Goal: Task Accomplishment & Management: Complete application form

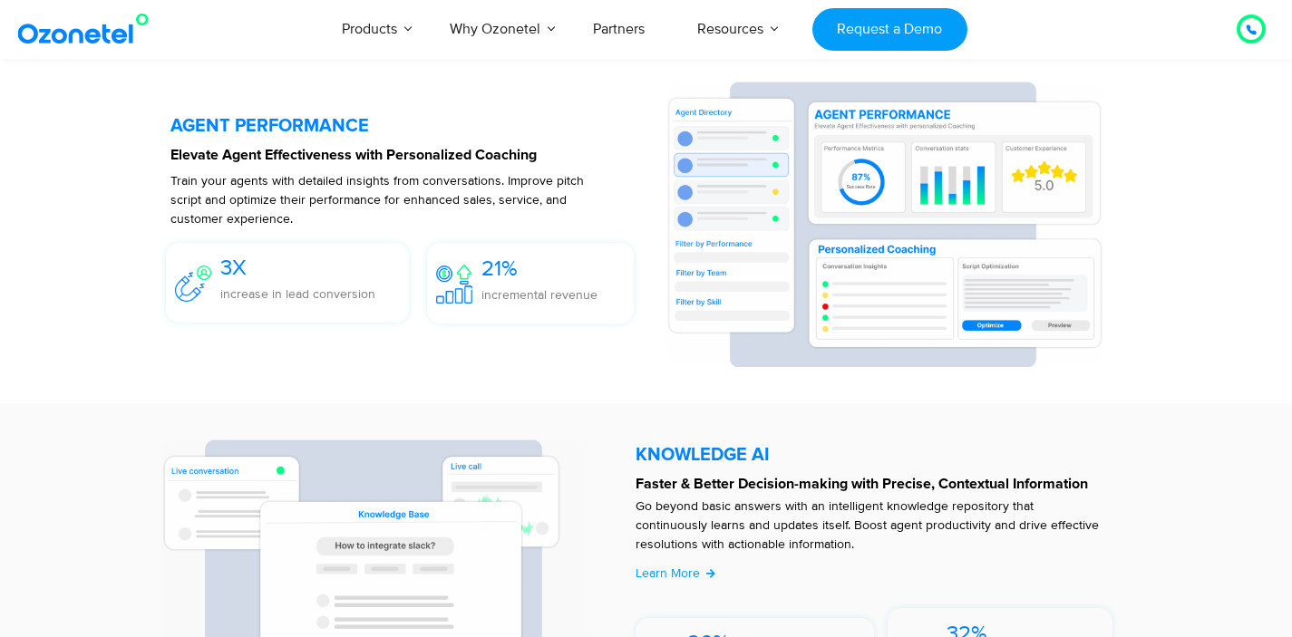
scroll to position [3493, 0]
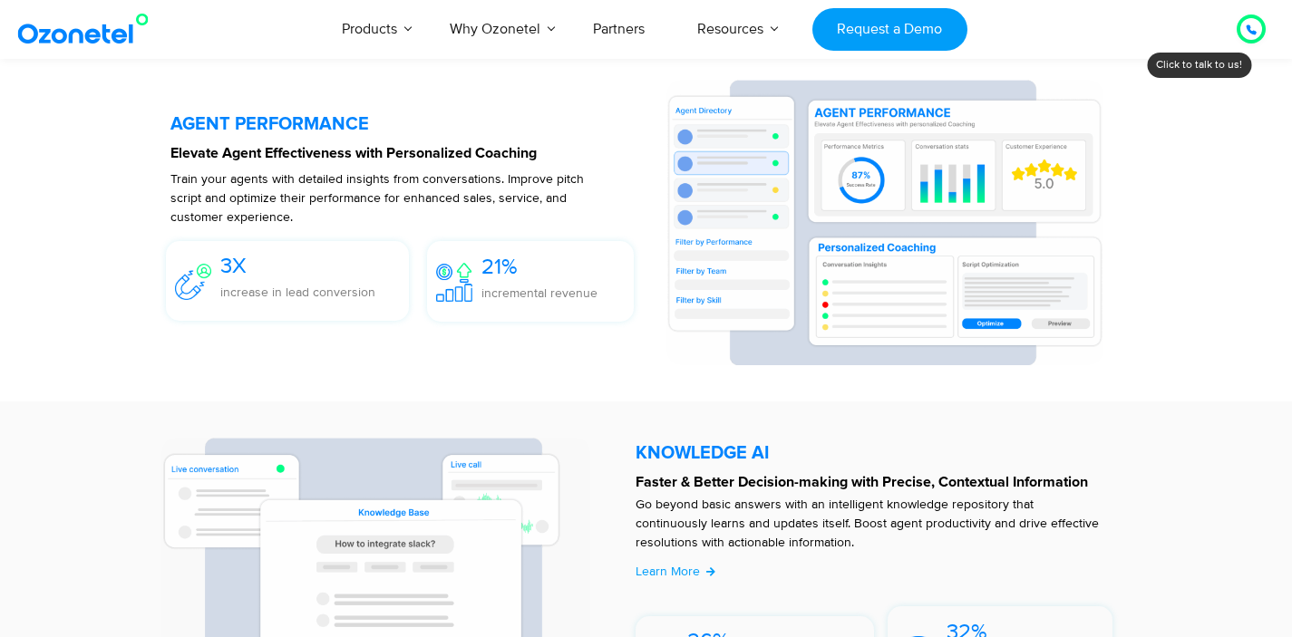
click at [1164, 352] on div "AGENT PERFORMANCE Elevate Agent Effectiveness with Personalized Coaching Train …" at bounding box center [646, 223] width 1042 height 340
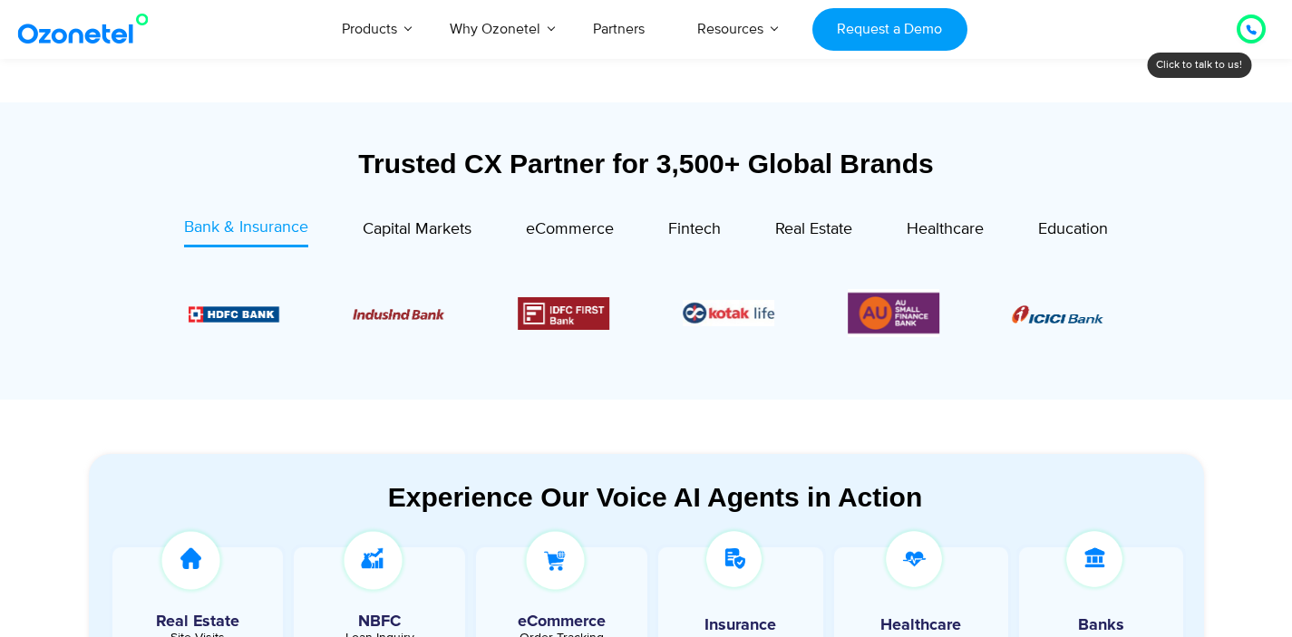
scroll to position [611, 0]
click at [417, 231] on span "Capital Markets" at bounding box center [417, 230] width 109 height 20
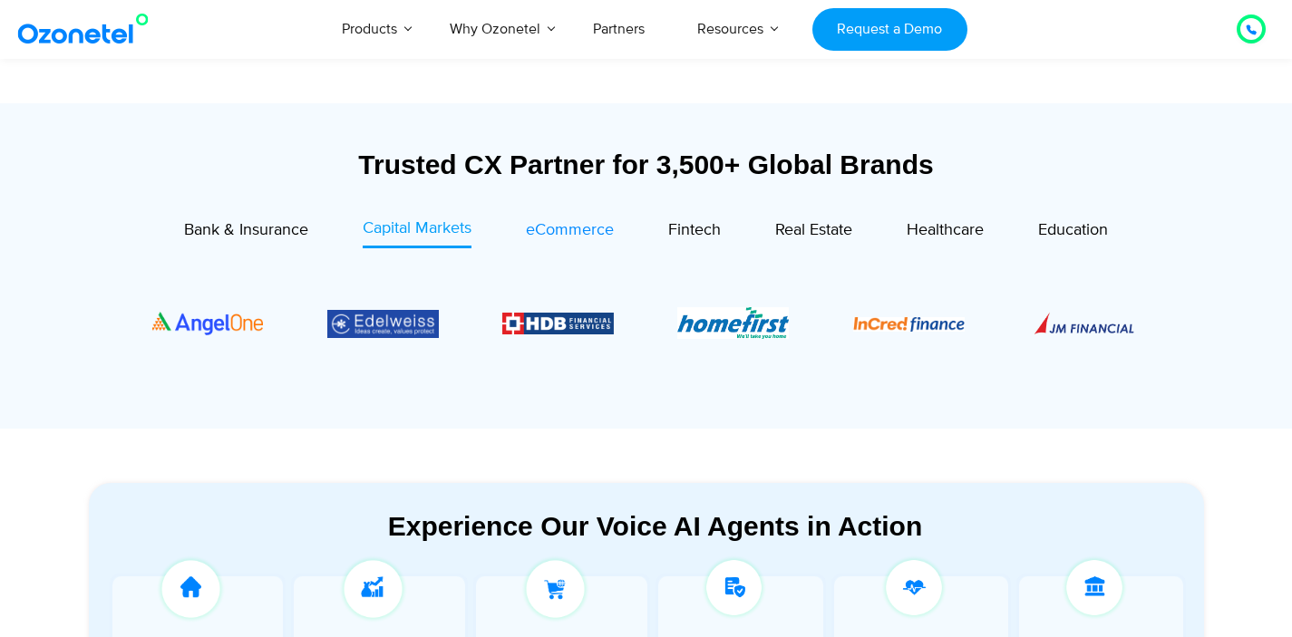
click at [537, 239] on span "eCommerce" at bounding box center [570, 230] width 88 height 20
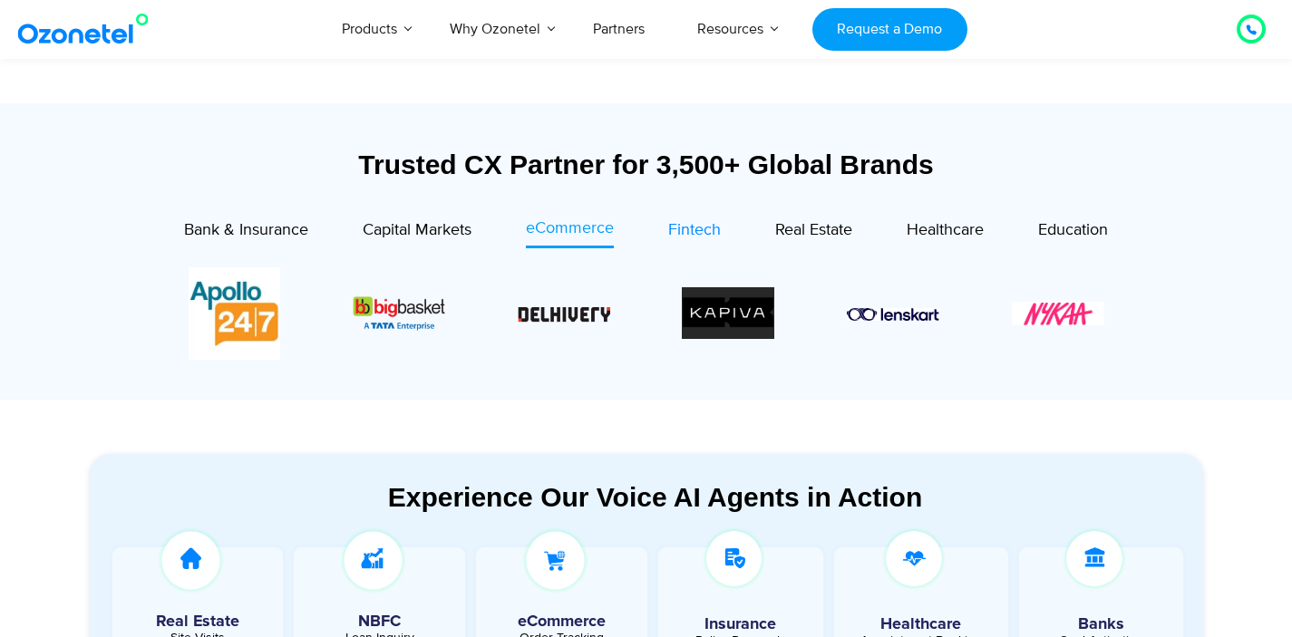
click at [693, 235] on span "Fintech" at bounding box center [694, 230] width 53 height 20
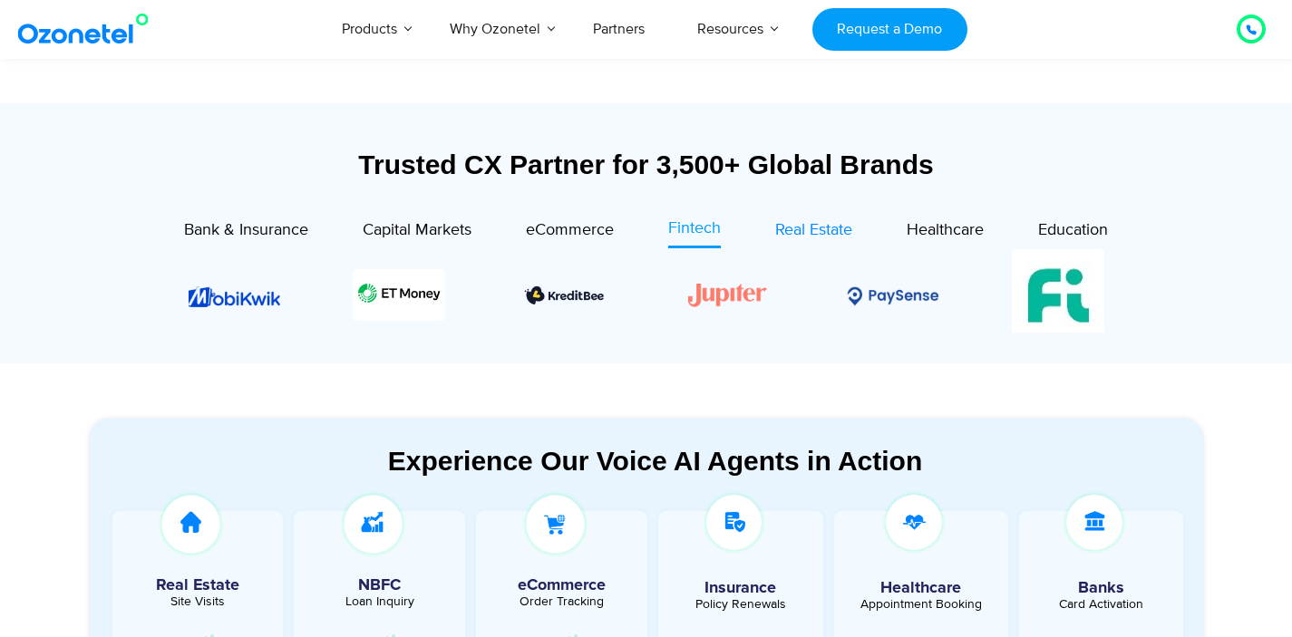
click at [783, 237] on span "Real Estate" at bounding box center [813, 230] width 77 height 20
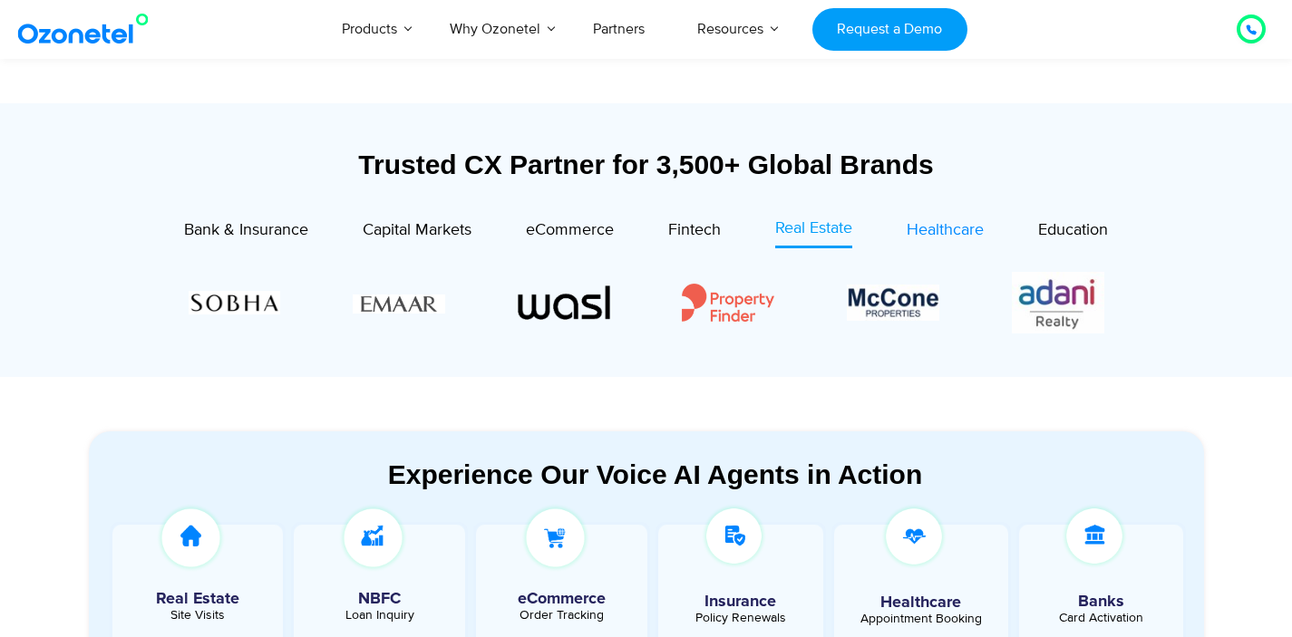
click at [924, 238] on span "Healthcare" at bounding box center [944, 230] width 77 height 20
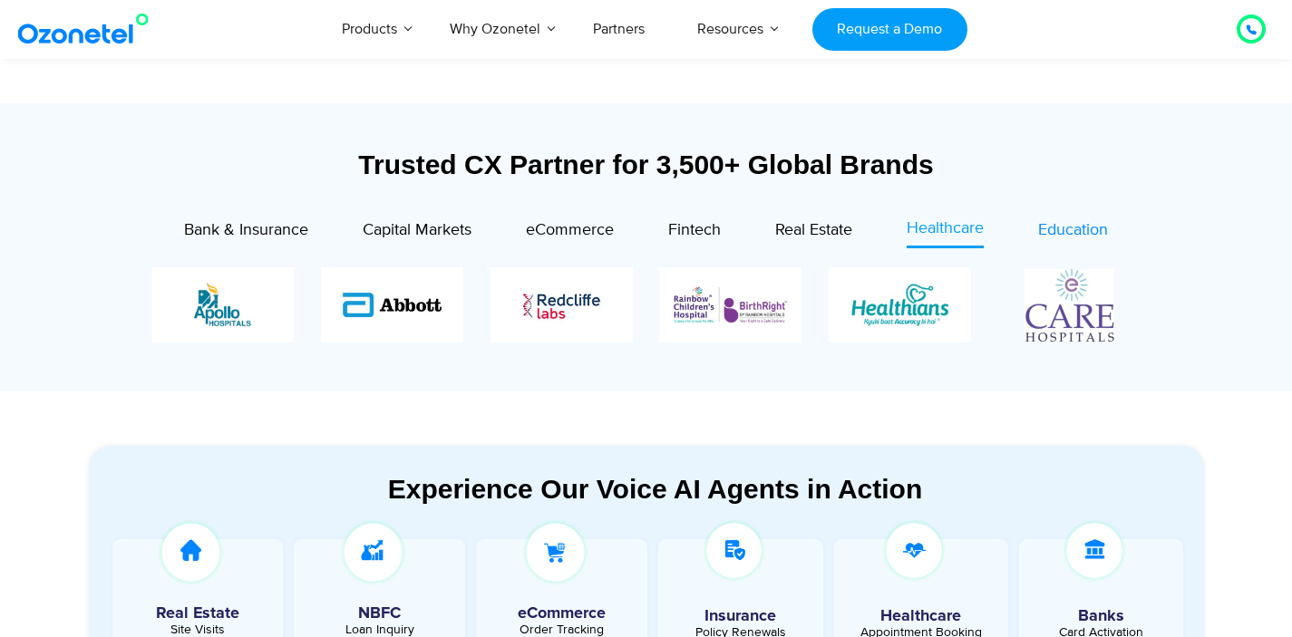
click at [1058, 234] on span "Education" at bounding box center [1073, 230] width 70 height 20
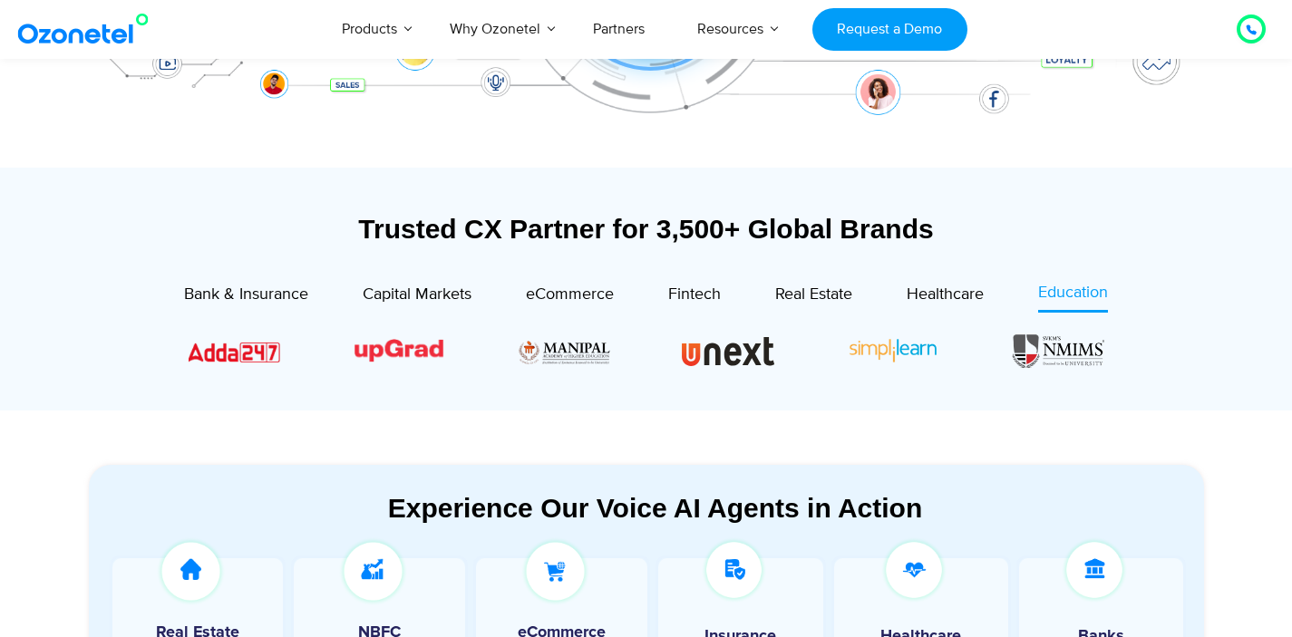
scroll to position [535, 0]
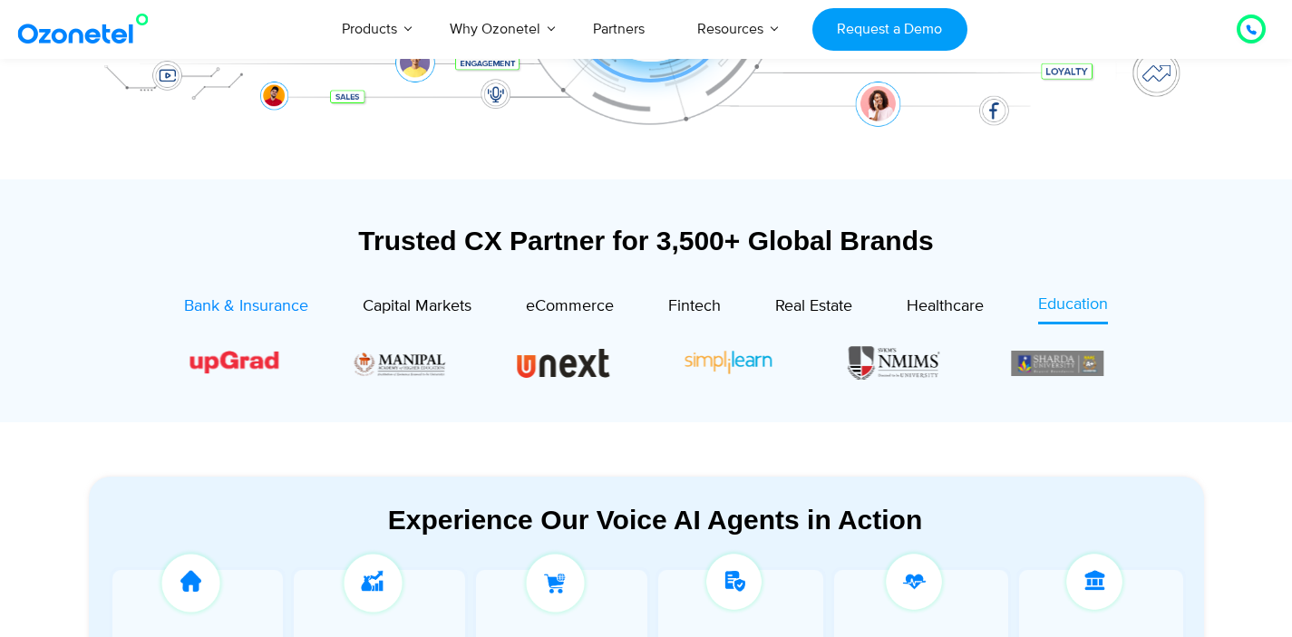
click at [285, 308] on span "Bank & Insurance" at bounding box center [246, 306] width 124 height 20
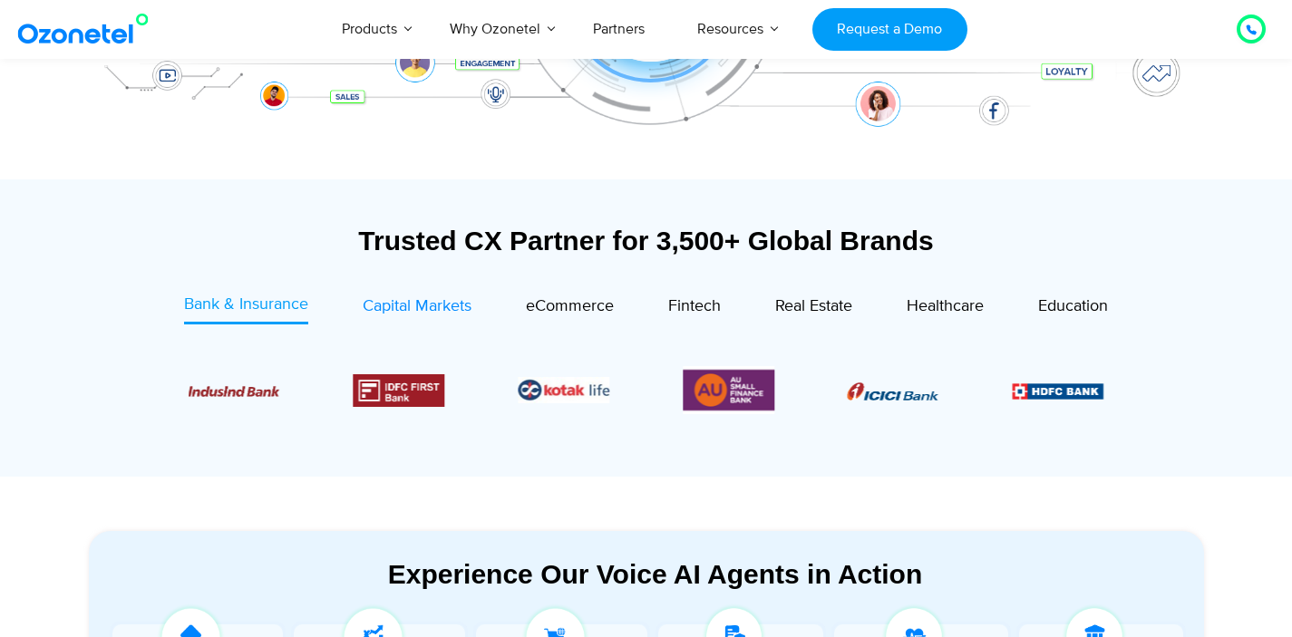
click at [370, 316] on div "Capital Markets" at bounding box center [417, 307] width 109 height 24
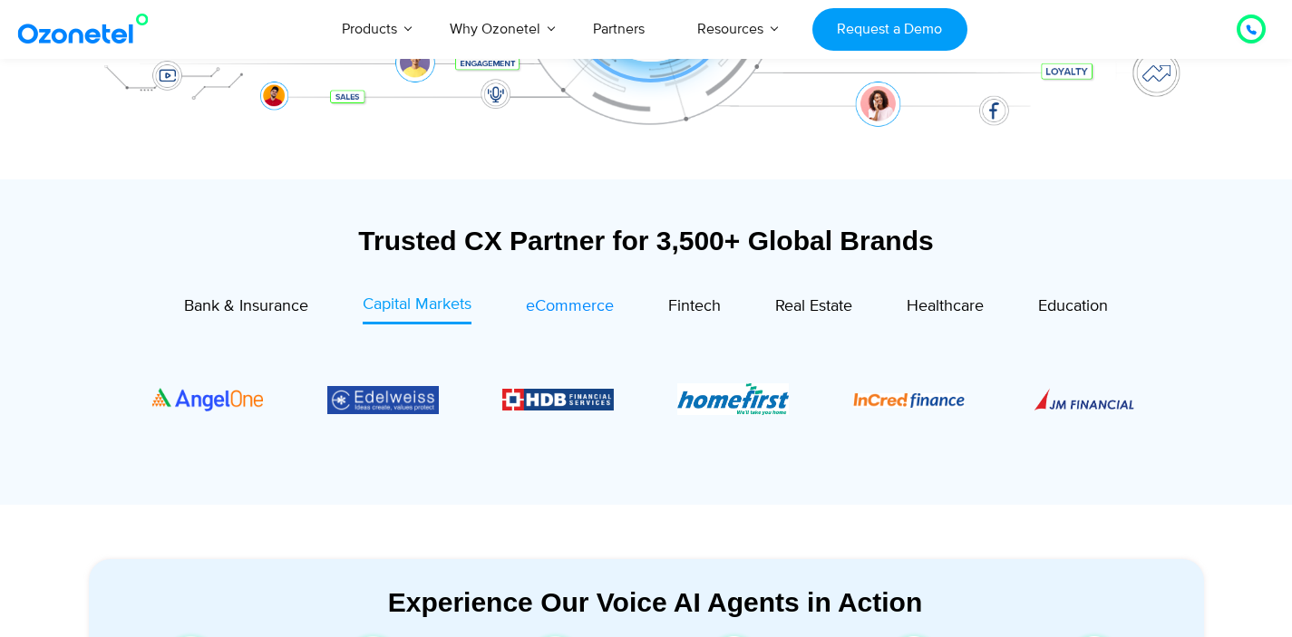
click at [534, 307] on span "eCommerce" at bounding box center [570, 306] width 88 height 20
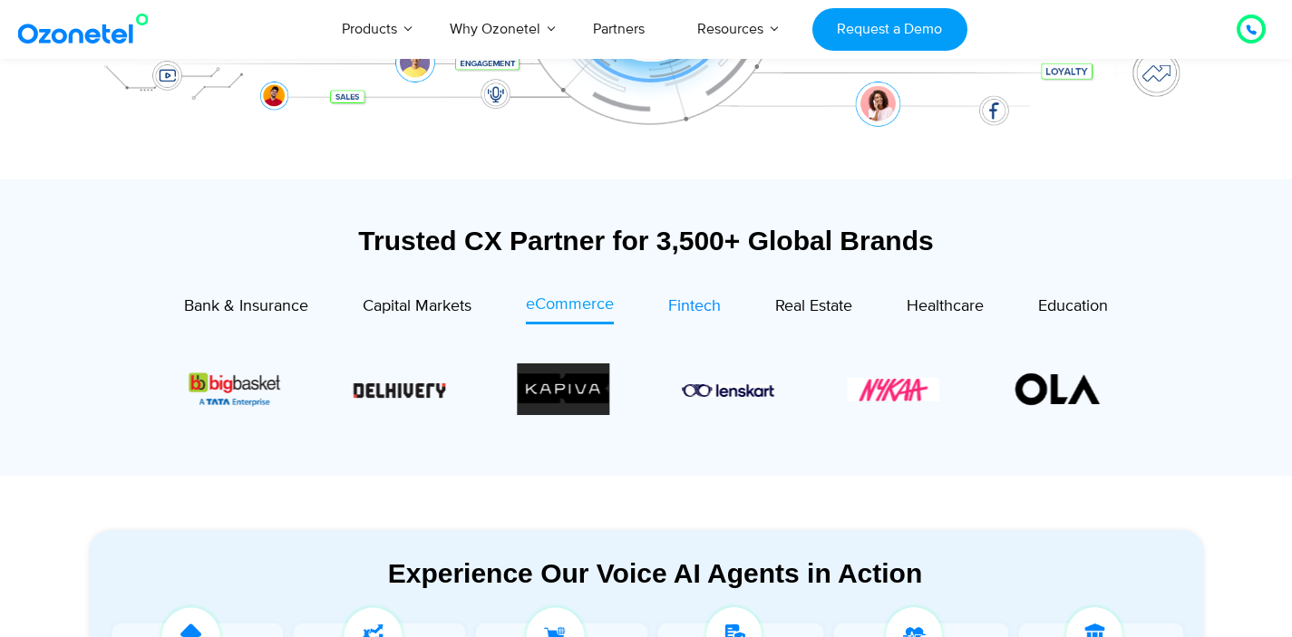
click at [703, 308] on span "Fintech" at bounding box center [694, 306] width 53 height 20
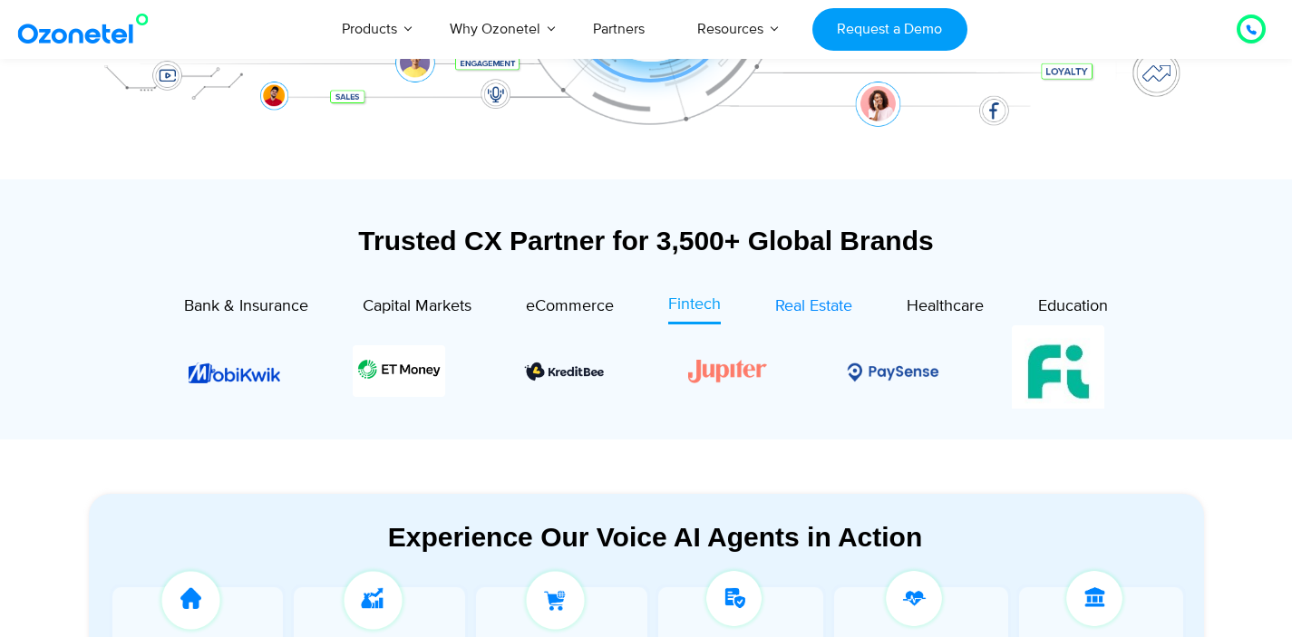
click at [819, 315] on span "Real Estate" at bounding box center [813, 306] width 77 height 20
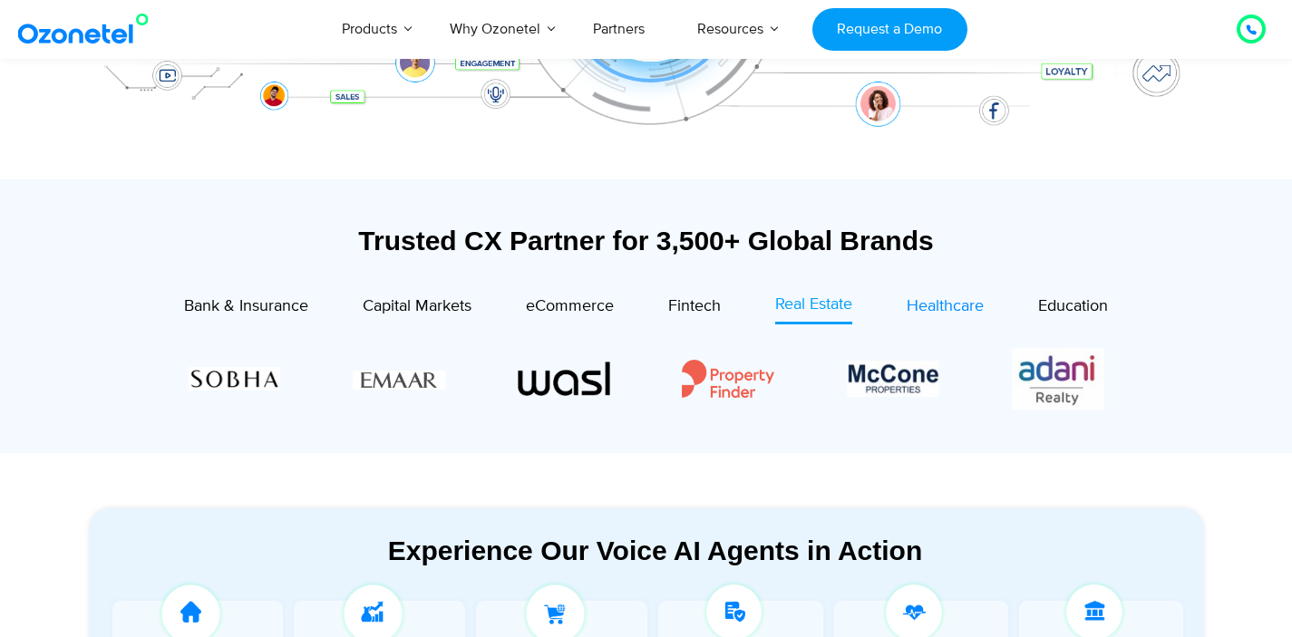
click at [930, 307] on span "Healthcare" at bounding box center [944, 306] width 77 height 20
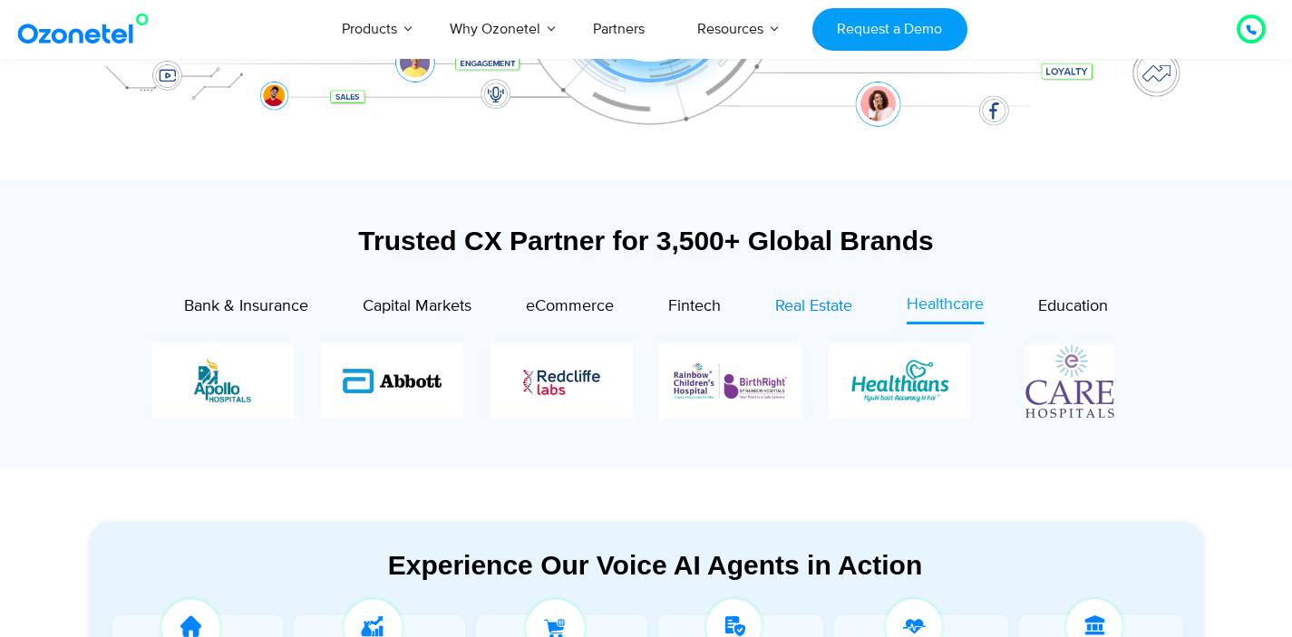
click at [837, 300] on span "Real Estate" at bounding box center [813, 306] width 77 height 20
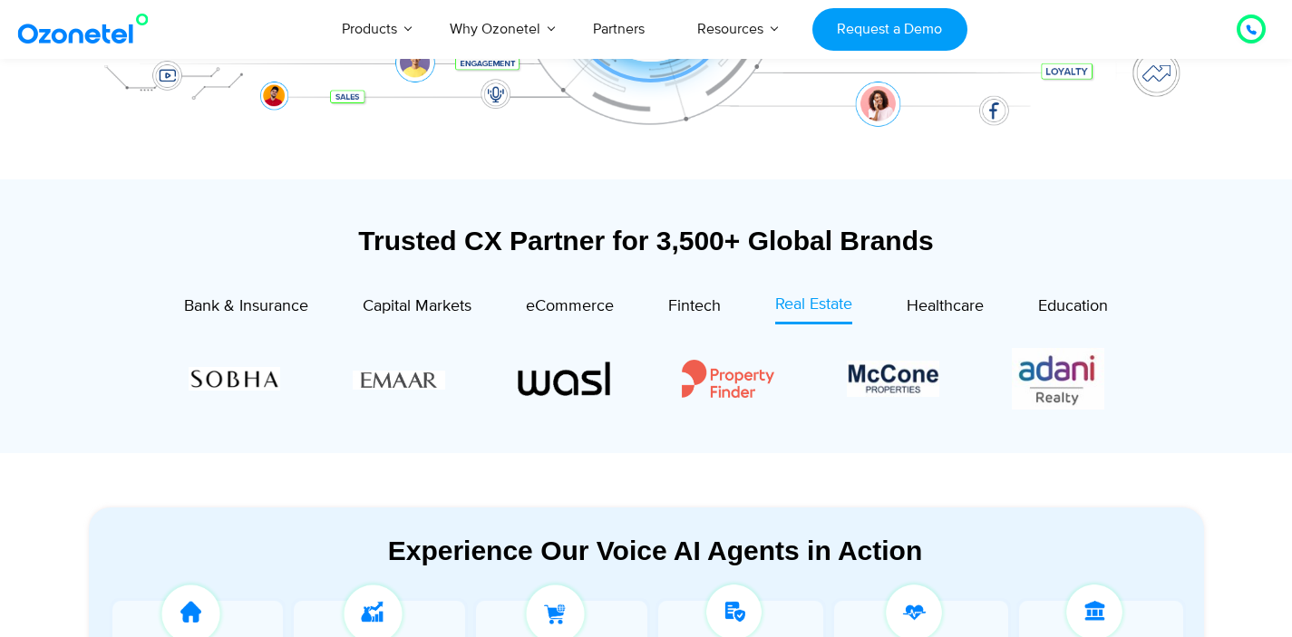
click at [968, 327] on div at bounding box center [646, 373] width 1079 height 97
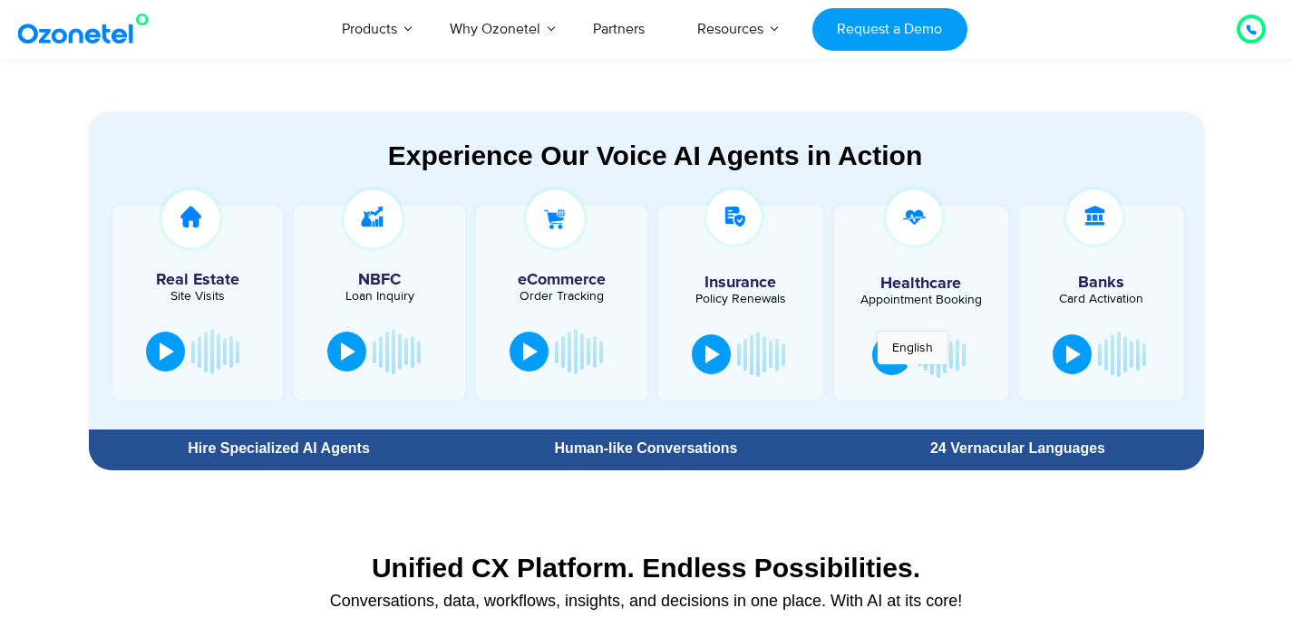
scroll to position [932, 0]
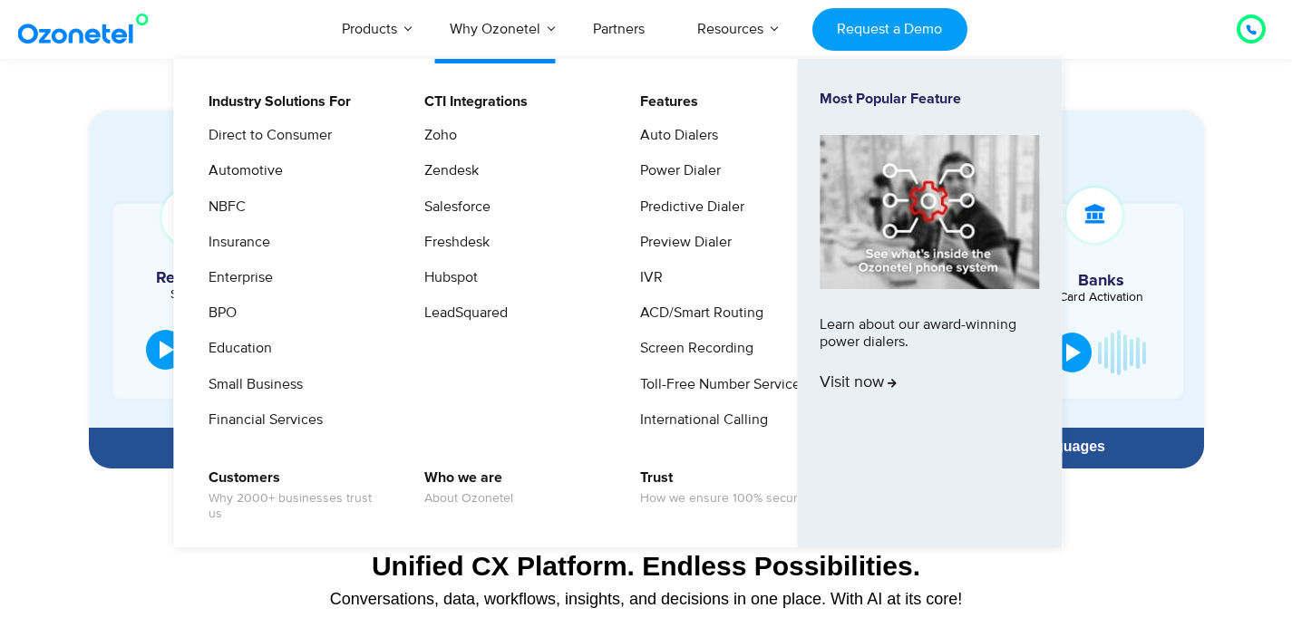
click at [402, 37] on li "Products AI & CX Voice AI Agents Agent Assist Voice of Customer Quality Audits …" at bounding box center [369, 29] width 108 height 60
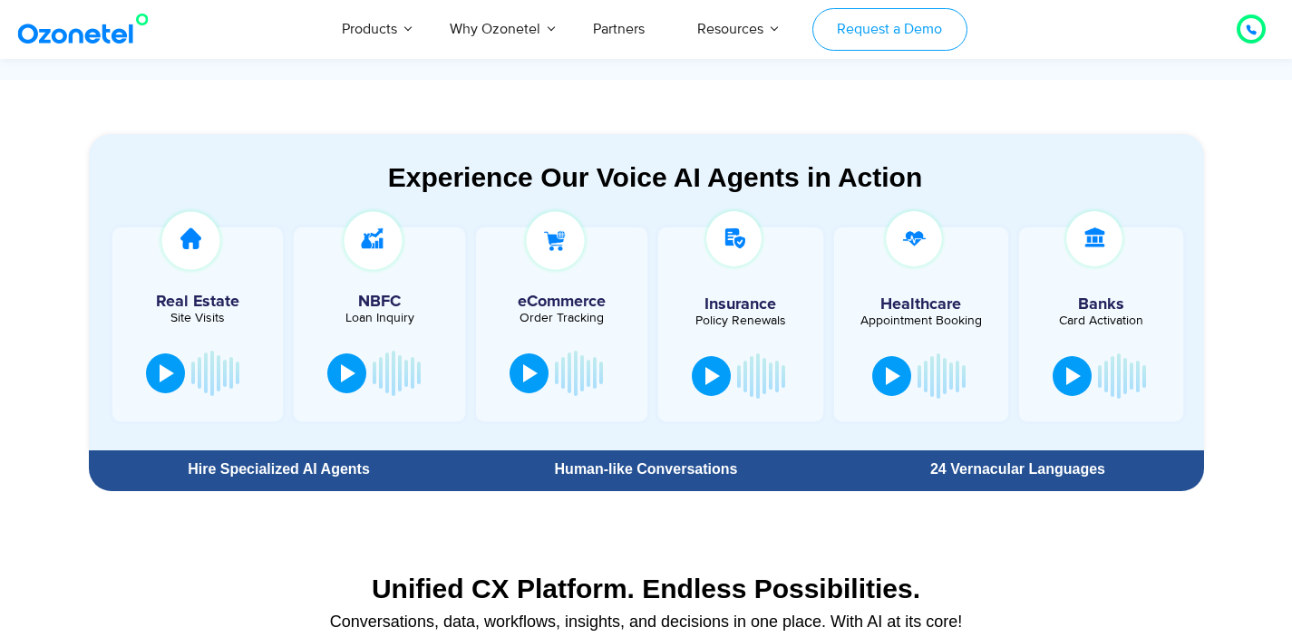
click at [908, 27] on link "Request a Demo" at bounding box center [889, 29] width 155 height 43
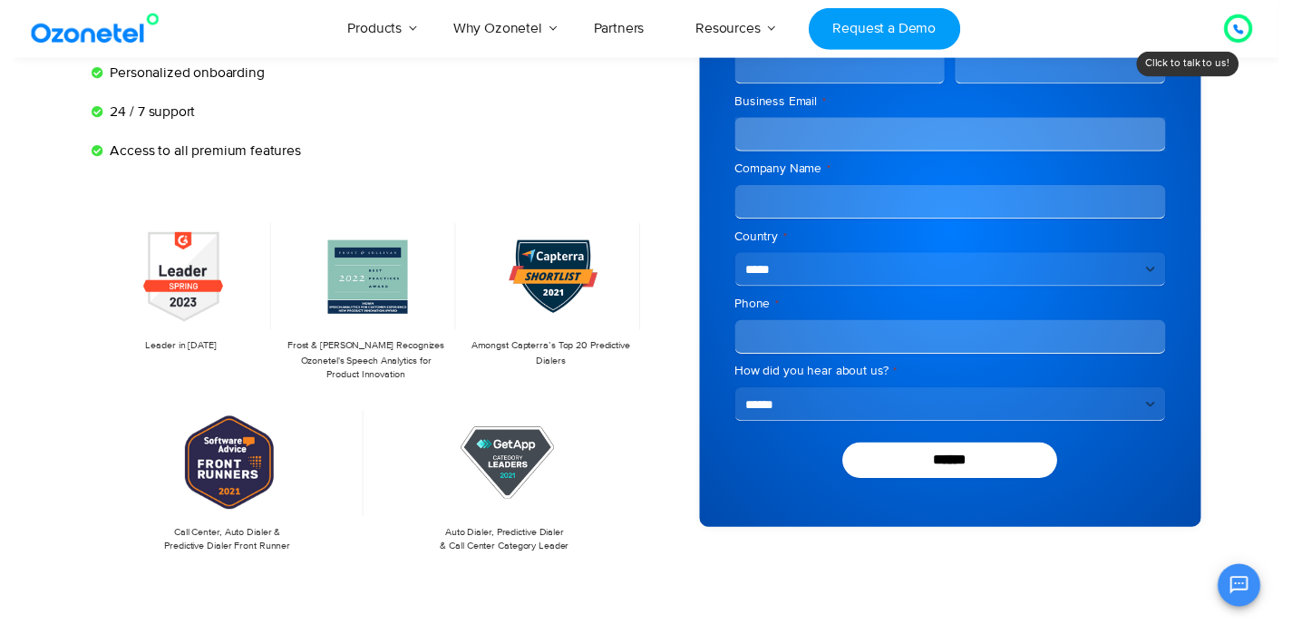
scroll to position [77, 0]
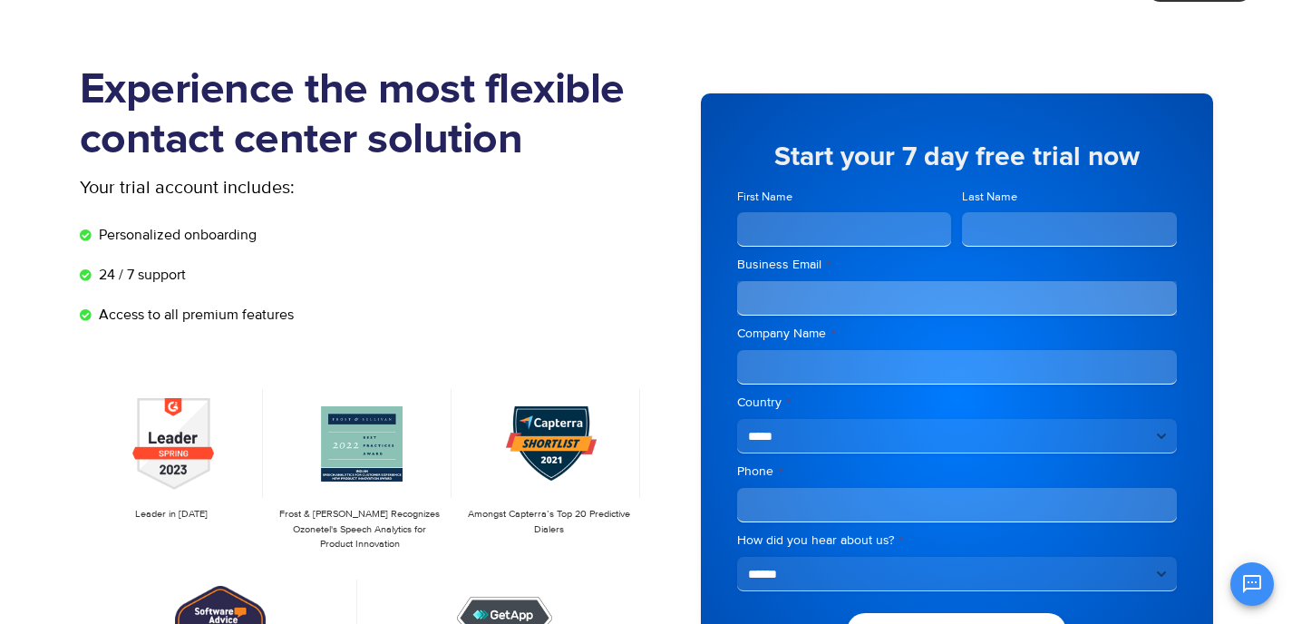
click at [787, 234] on input "First Name" at bounding box center [844, 229] width 215 height 34
type input "********"
type input "******"
type input "**********"
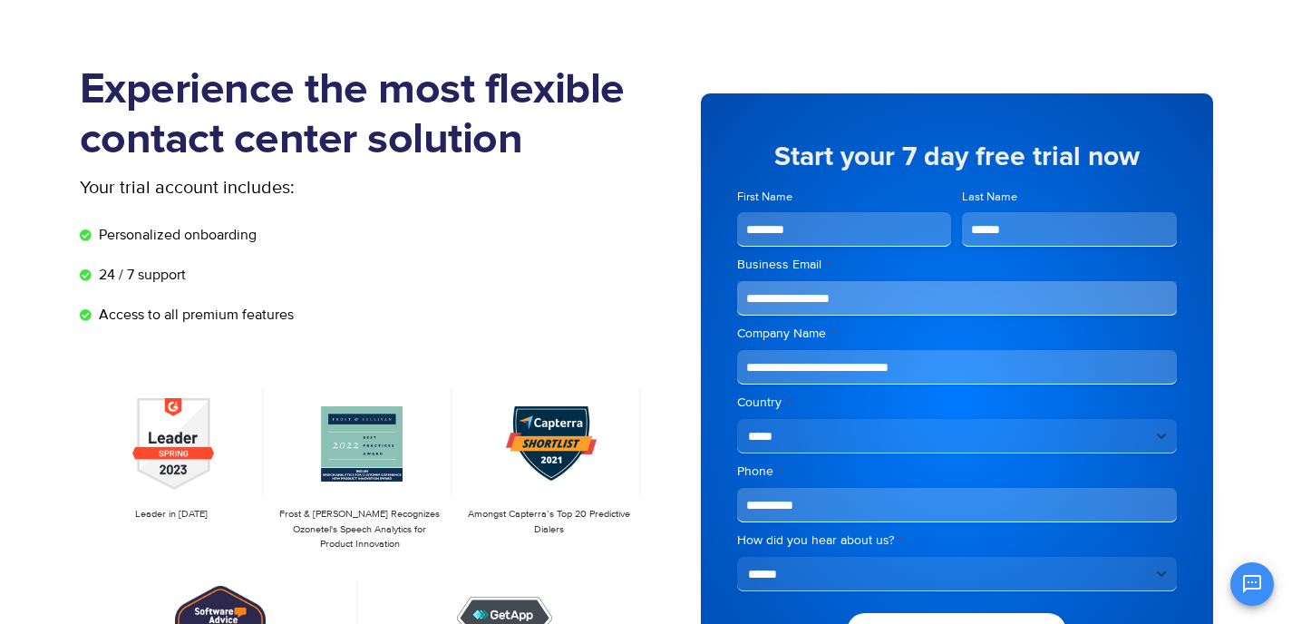
type input "**********"
click at [802, 568] on select "**********" at bounding box center [957, 574] width 440 height 34
select select "**********"
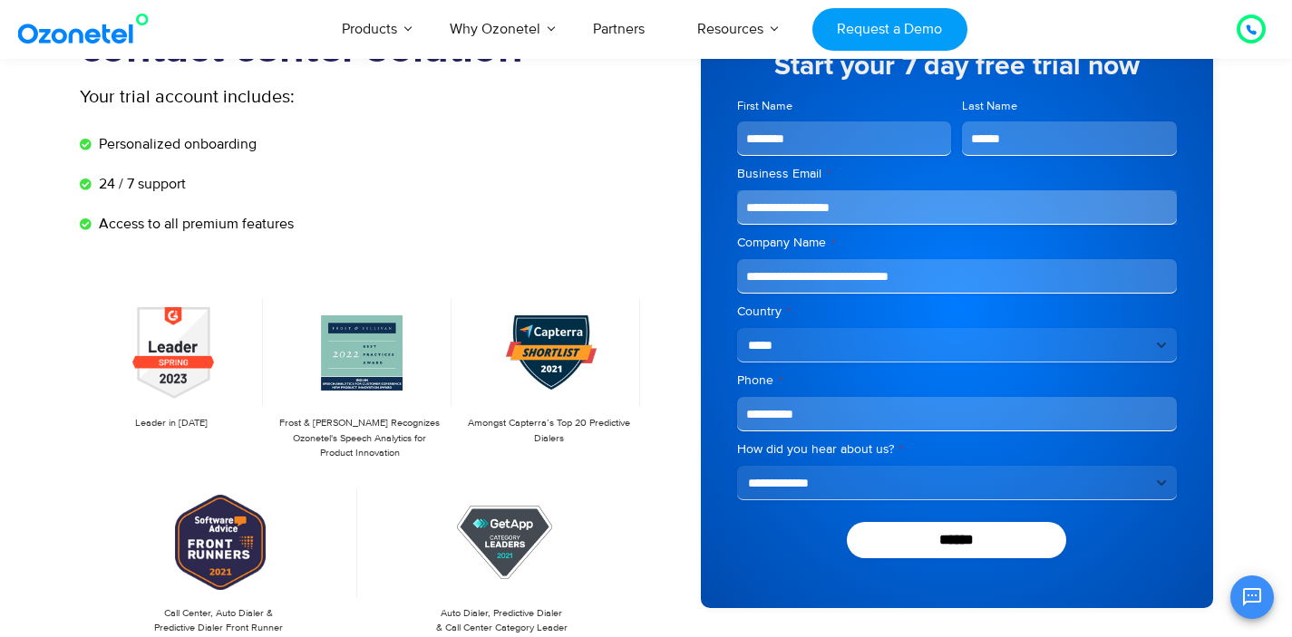
scroll to position [169, 0]
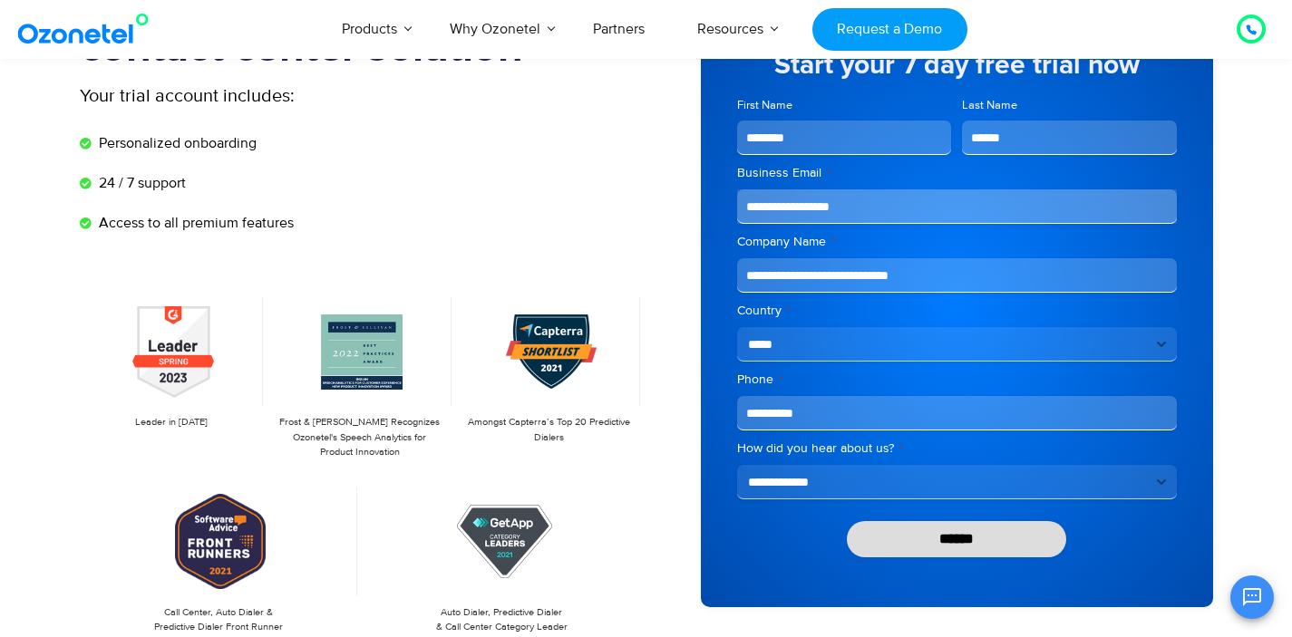
click at [899, 555] on input "******" at bounding box center [957, 539] width 220 height 36
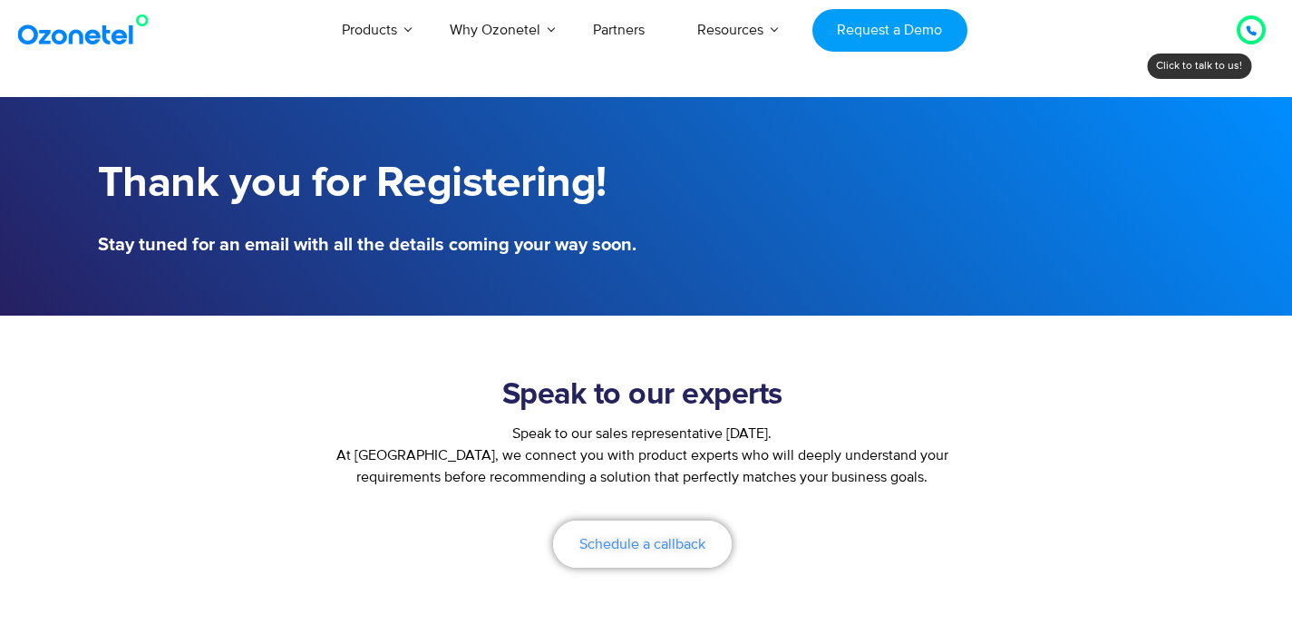
click at [635, 544] on span "Schedule a callback" at bounding box center [642, 544] width 126 height 15
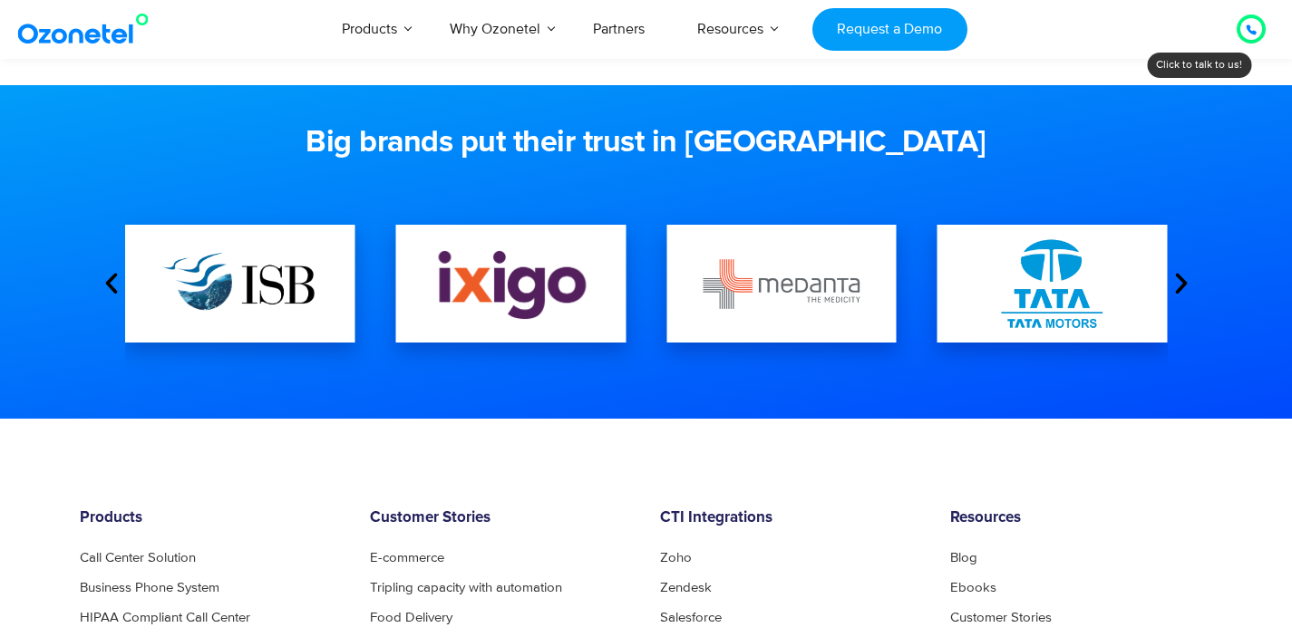
scroll to position [553, 0]
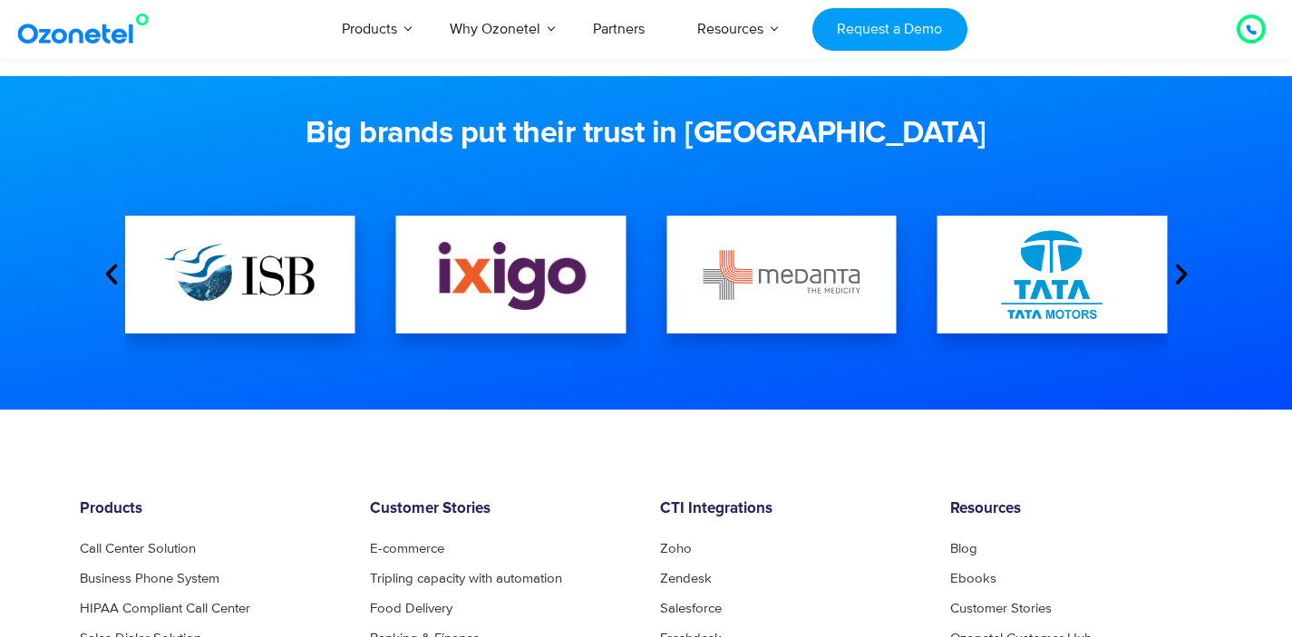
click at [1186, 280] on icon "Next slide" at bounding box center [1180, 274] width 27 height 27
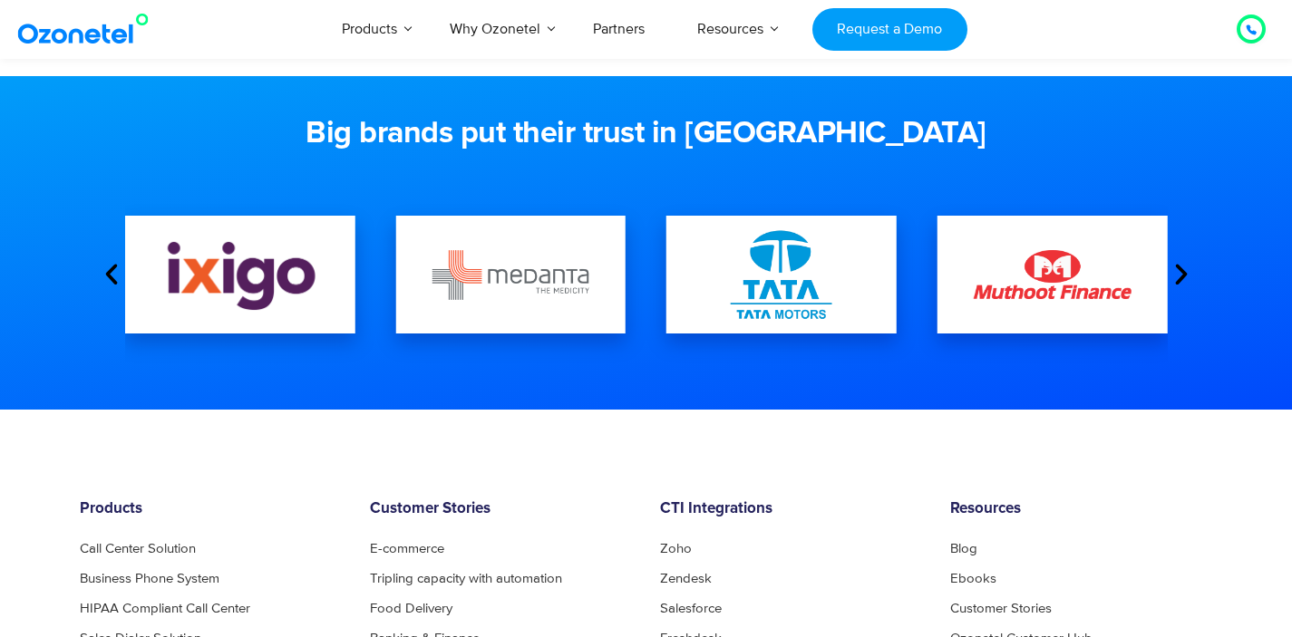
click at [1186, 280] on icon "Next slide" at bounding box center [1180, 274] width 27 height 27
click at [1184, 280] on icon "Next slide" at bounding box center [1180, 274] width 27 height 27
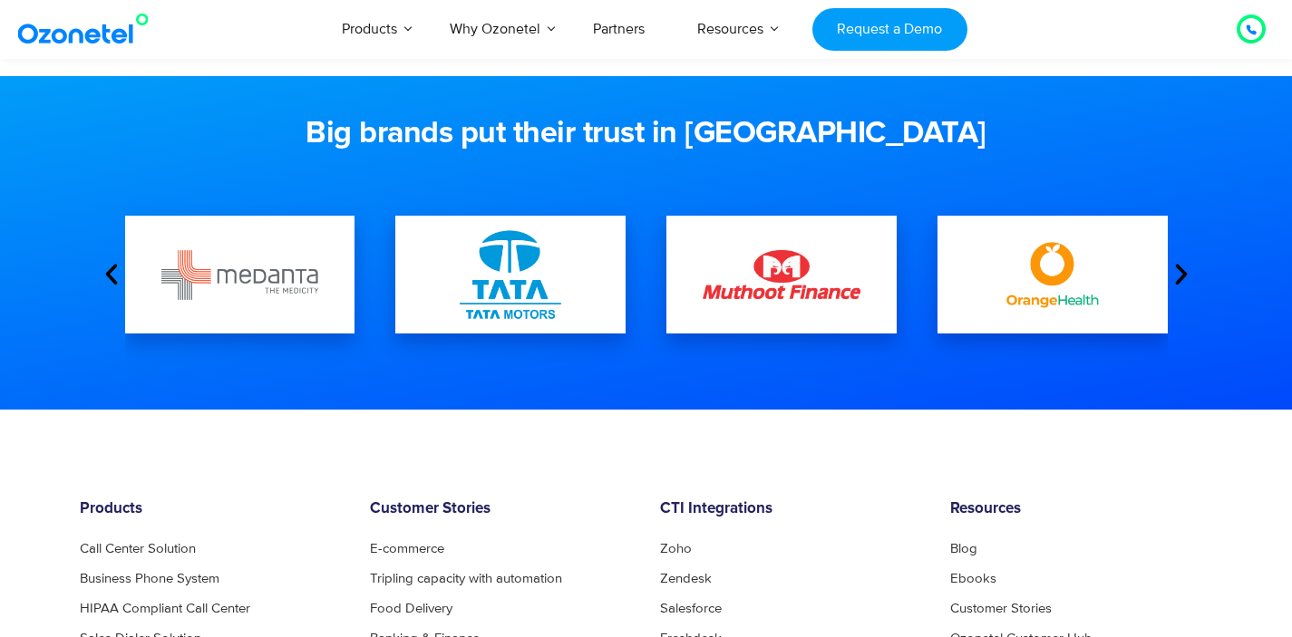
click at [1182, 279] on icon "Next slide" at bounding box center [1180, 274] width 27 height 27
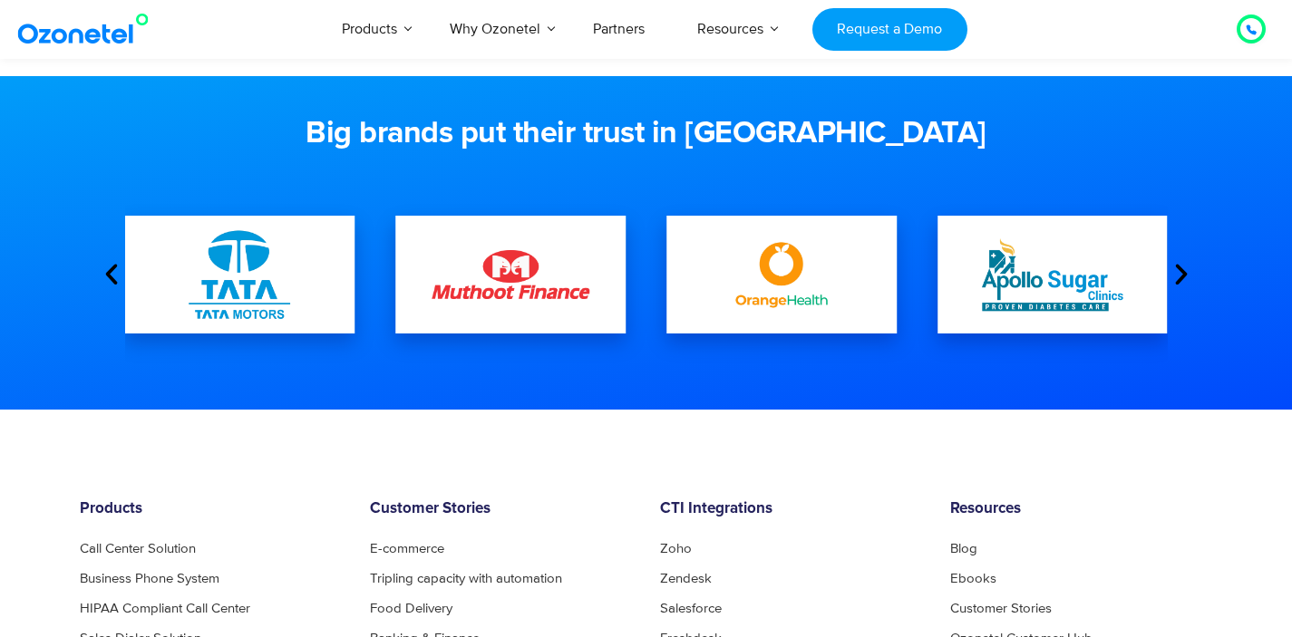
click at [1182, 279] on icon "Next slide" at bounding box center [1180, 274] width 27 height 27
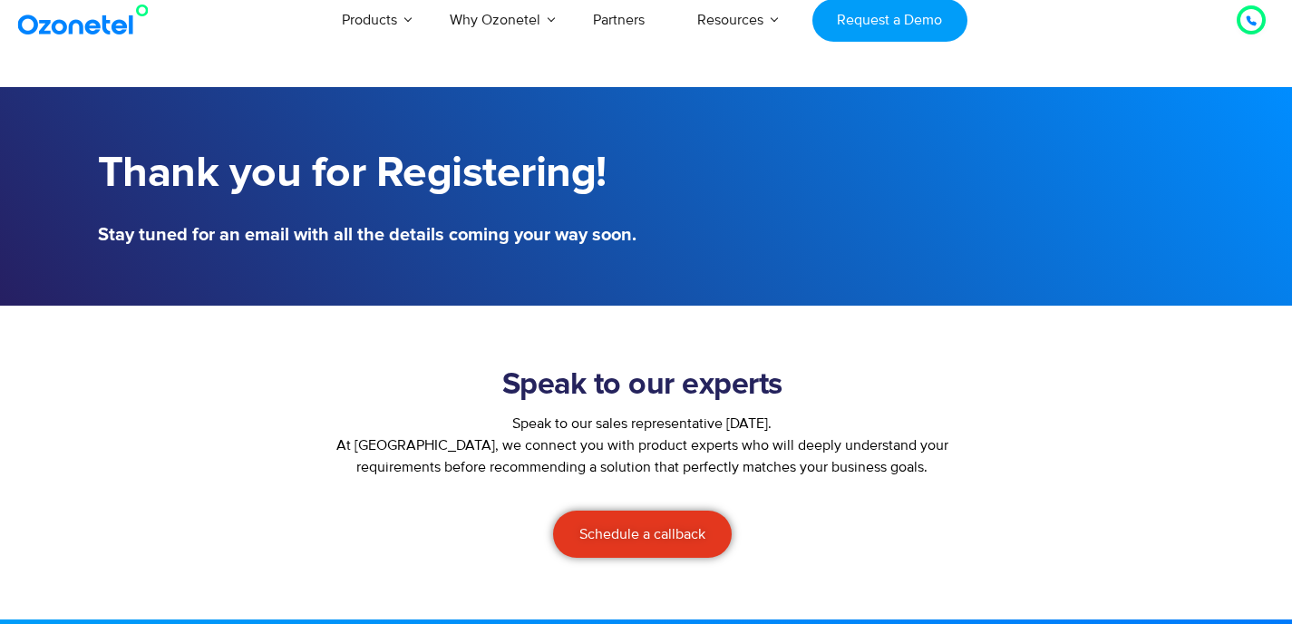
scroll to position [0, 0]
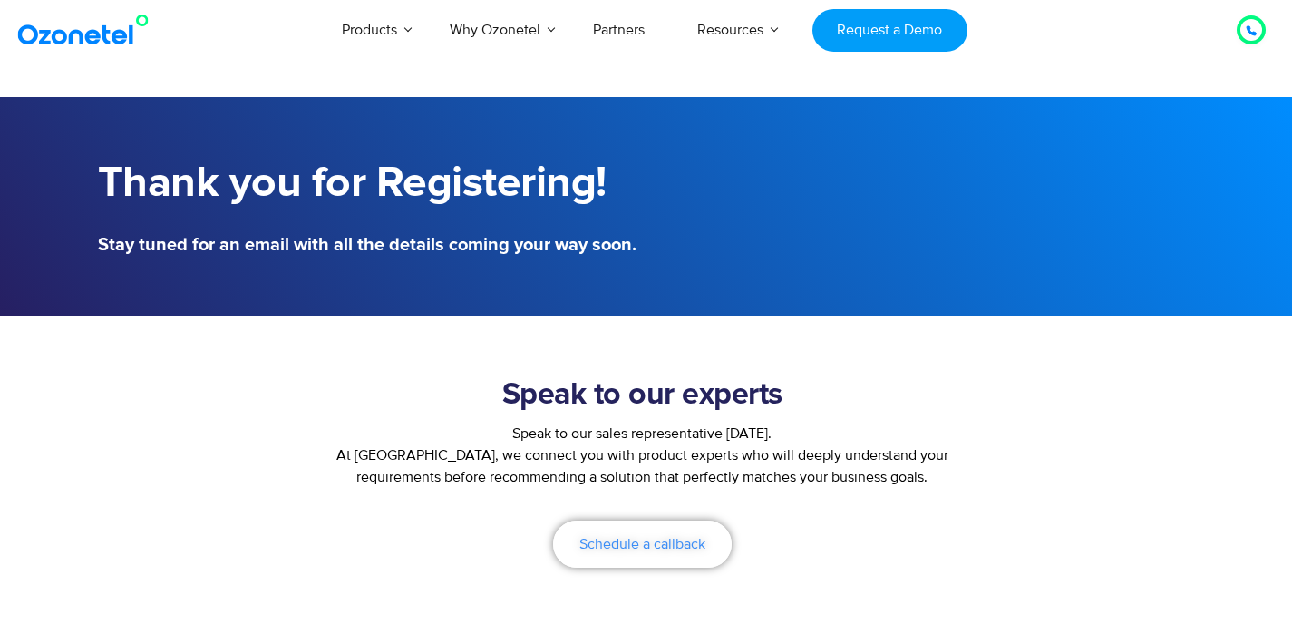
click at [611, 538] on span "Schedule a callback" at bounding box center [642, 544] width 126 height 15
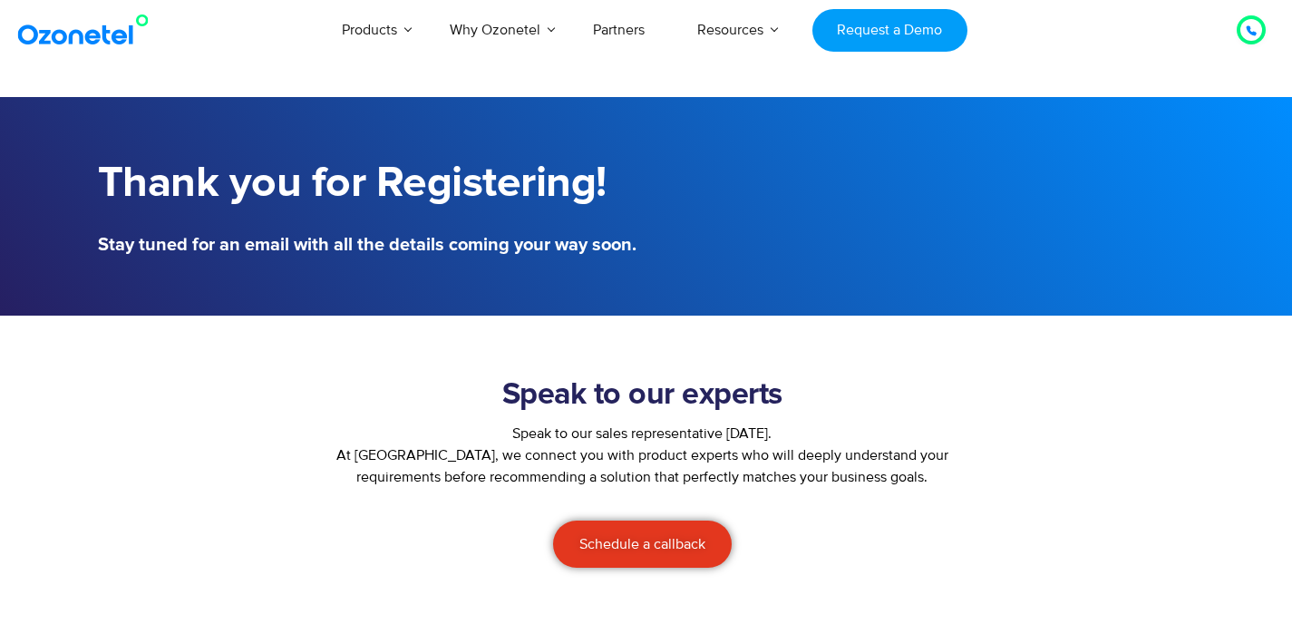
click at [1244, 35] on div at bounding box center [1251, 30] width 22 height 22
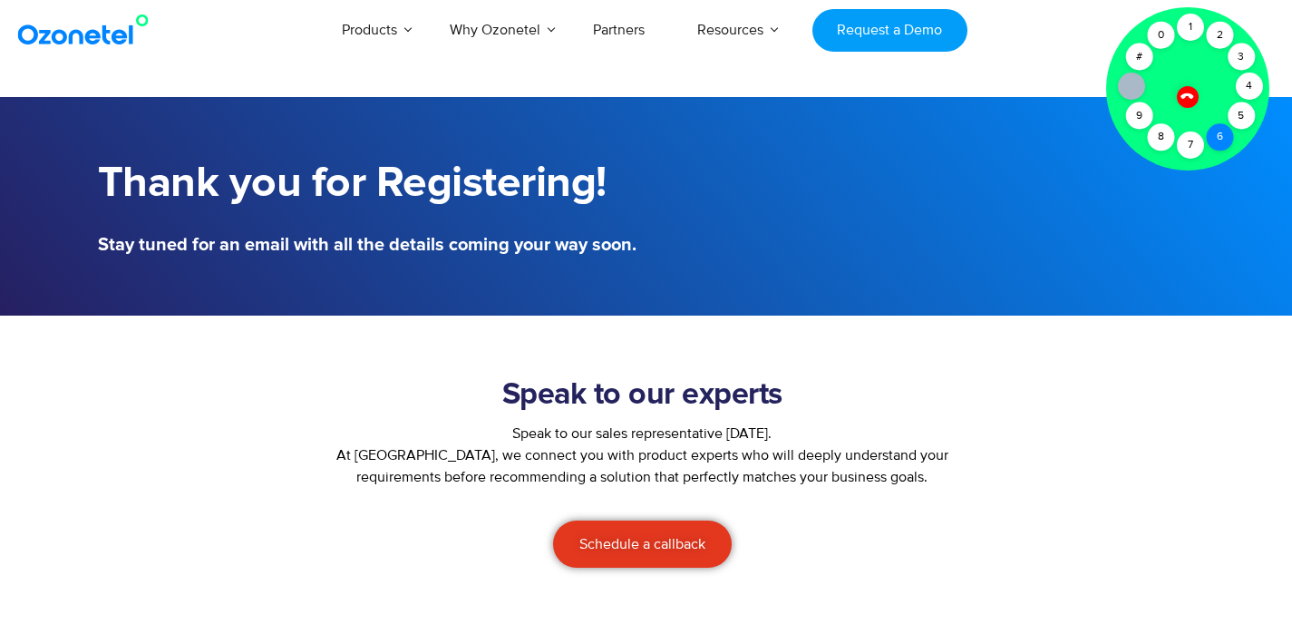
click at [1218, 140] on div "6" at bounding box center [1218, 136] width 27 height 27
click at [1222, 41] on div "2" at bounding box center [1218, 35] width 27 height 27
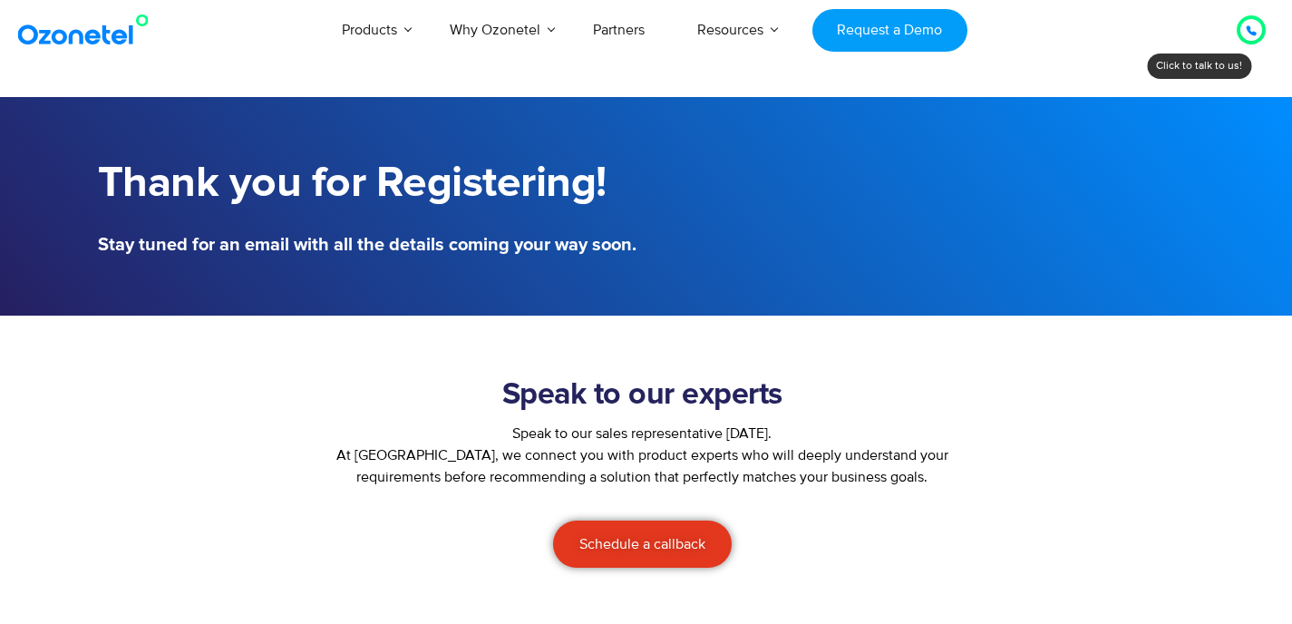
click at [1249, 34] on icon at bounding box center [1250, 30] width 11 height 11
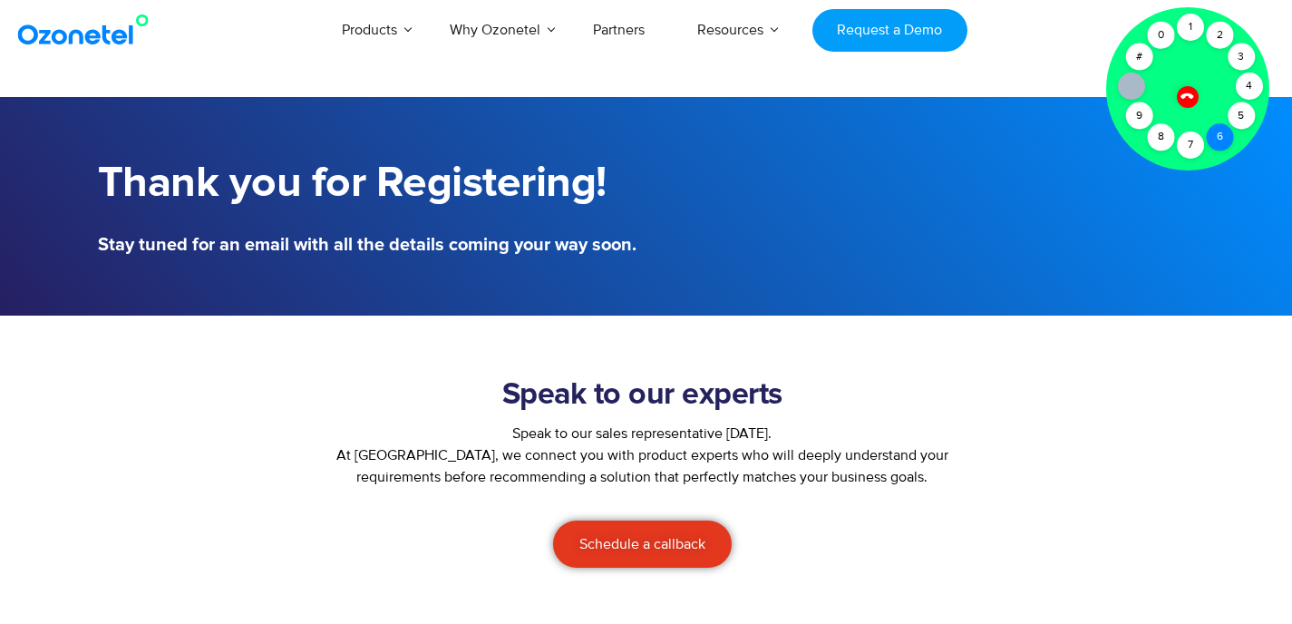
click at [1219, 145] on div "6" at bounding box center [1218, 136] width 27 height 27
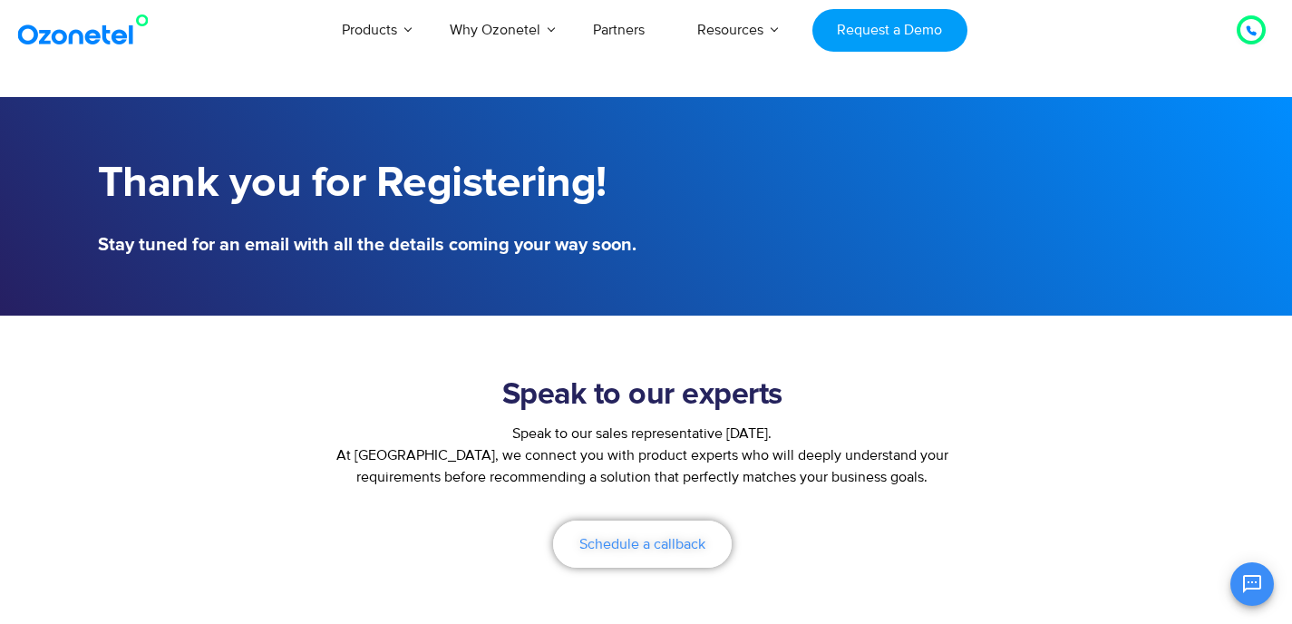
click at [674, 541] on span "Schedule a callback" at bounding box center [642, 544] width 126 height 15
